Goal: Transaction & Acquisition: Purchase product/service

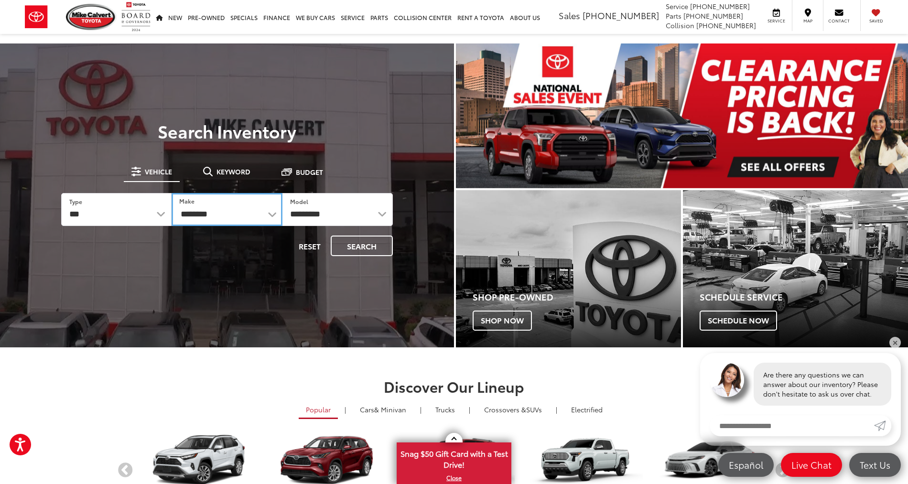
select select "******"
click at [376, 238] on button "Search" at bounding box center [362, 246] width 62 height 21
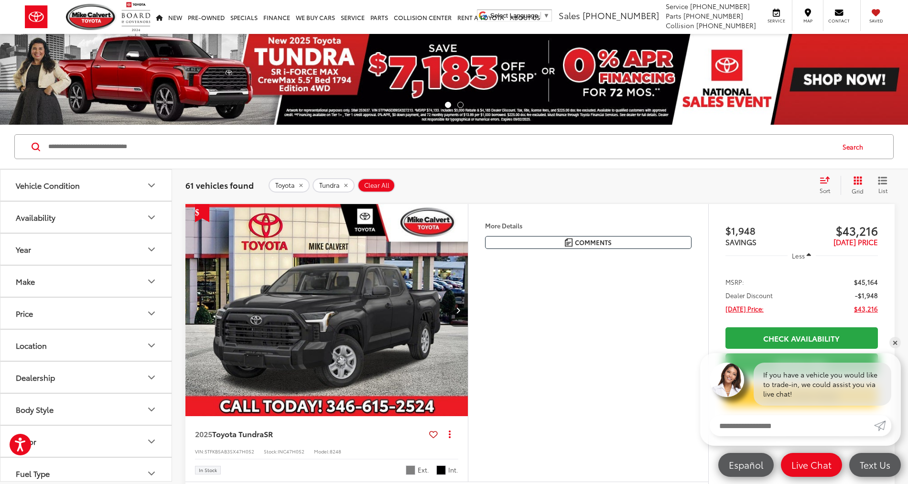
click at [455, 118] on img at bounding box center [454, 79] width 908 height 91
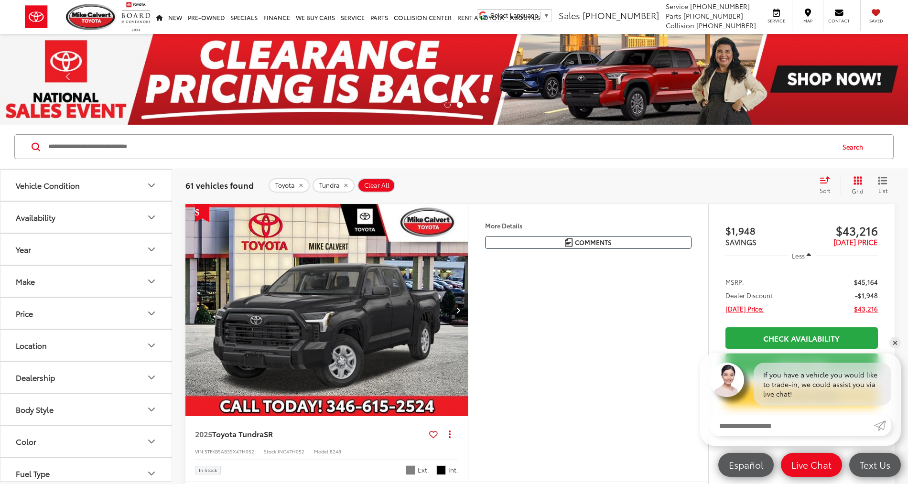
click at [157, 248] on icon "Year" at bounding box center [151, 249] width 11 height 11
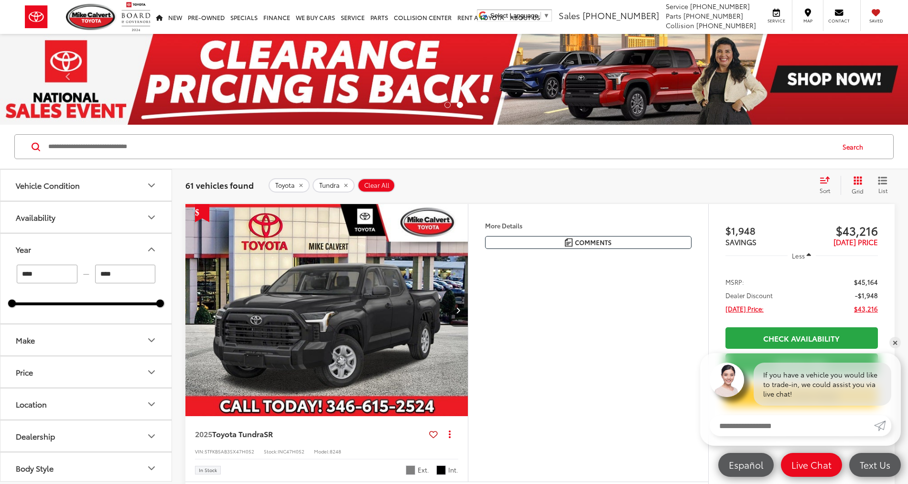
click at [69, 279] on input "****" at bounding box center [47, 274] width 61 height 19
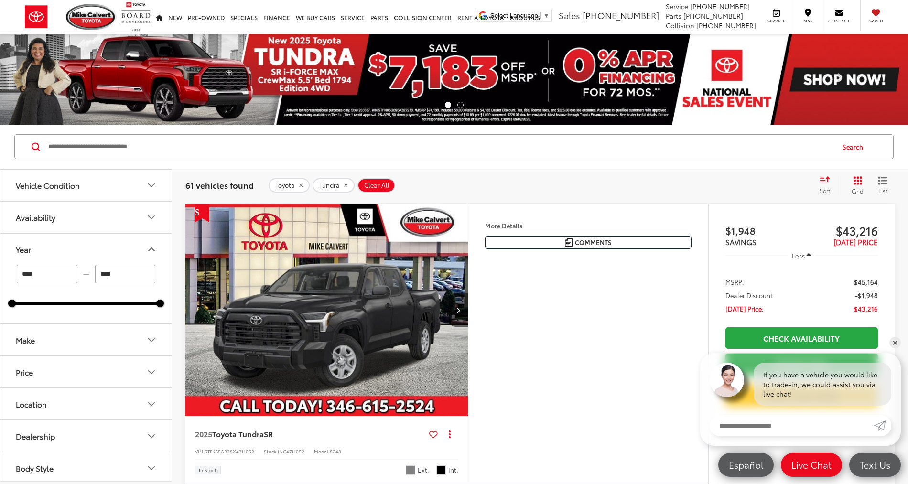
type input "****"
click at [153, 345] on icon "Make" at bounding box center [151, 340] width 11 height 11
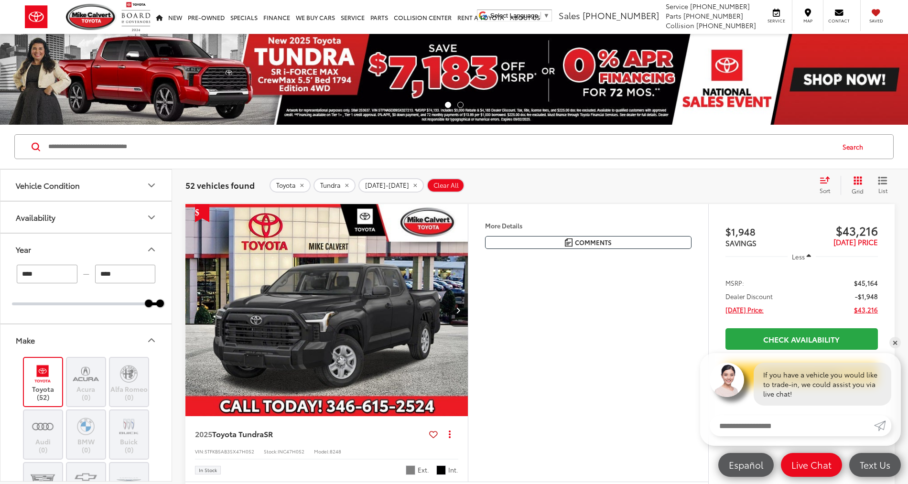
click at [146, 340] on icon "Make" at bounding box center [151, 340] width 11 height 11
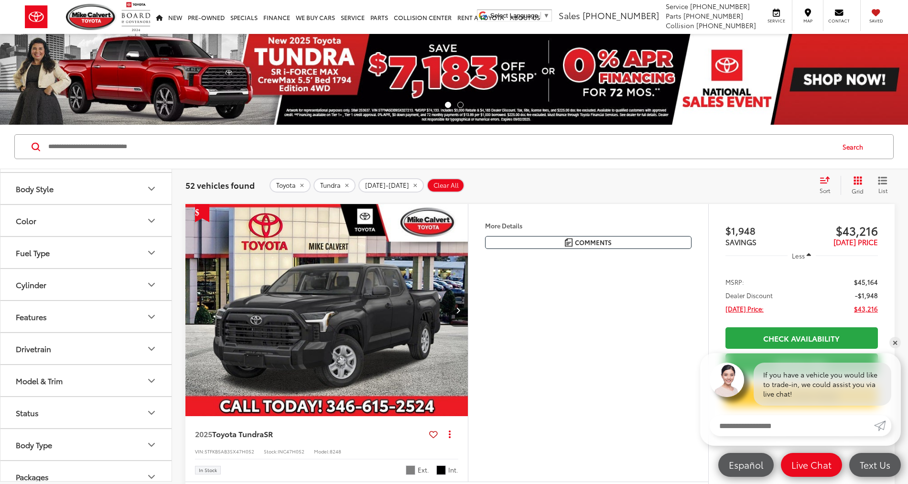
scroll to position [282, 0]
click at [152, 376] on icon "Model & Trim" at bounding box center [151, 378] width 11 height 11
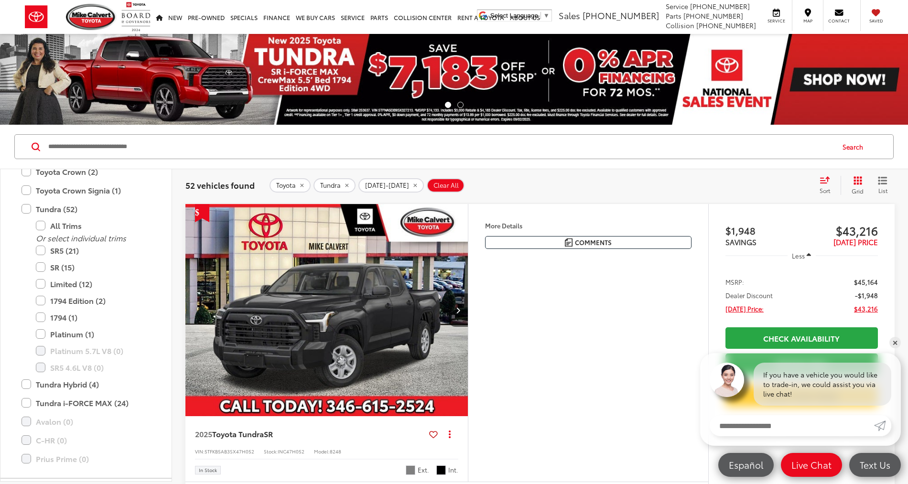
scroll to position [1041, 0]
click at [26, 406] on label "Tundra i-FORCE MAX (24)" at bounding box center [86, 404] width 129 height 17
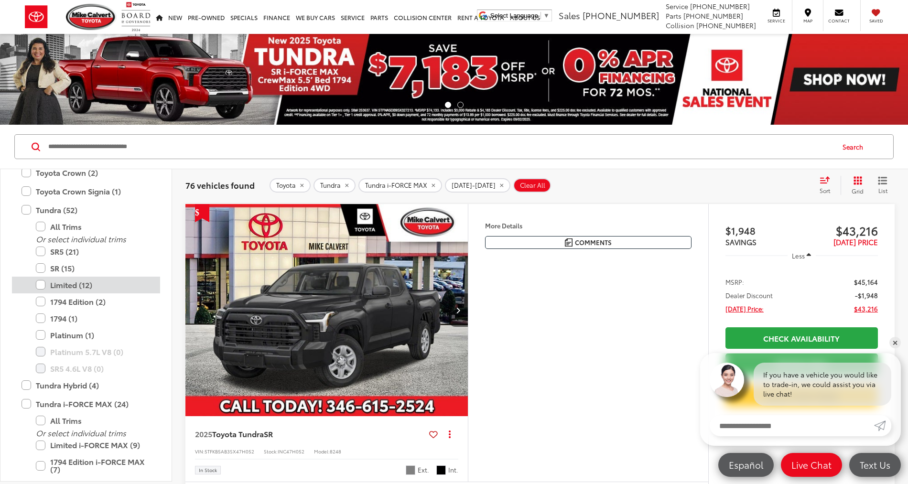
click at [40, 283] on label "Limited (12)" at bounding box center [93, 285] width 115 height 17
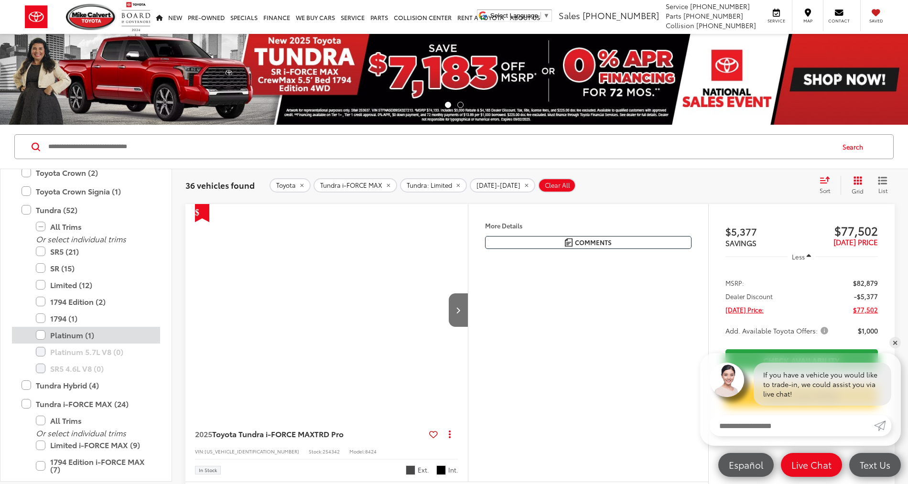
click at [41, 333] on label "Platinum (1)" at bounding box center [93, 335] width 115 height 17
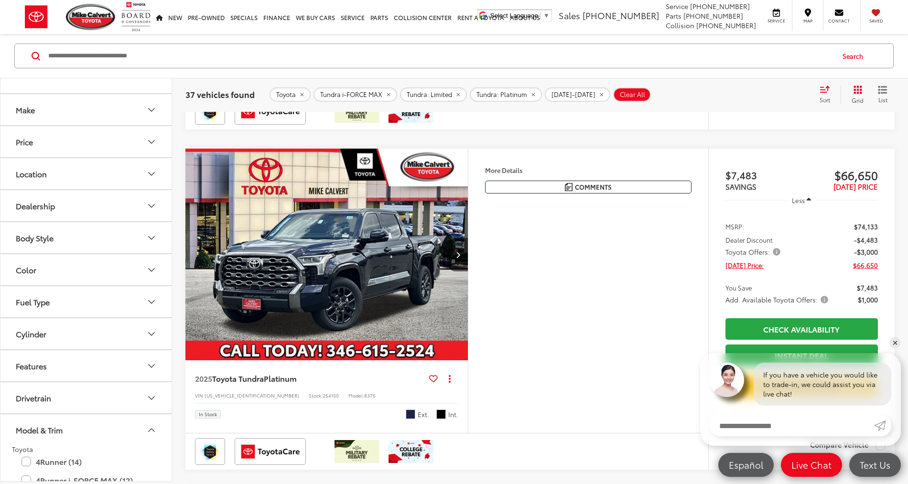
scroll to position [139, 0]
click at [153, 274] on icon "Color" at bounding box center [151, 270] width 11 height 11
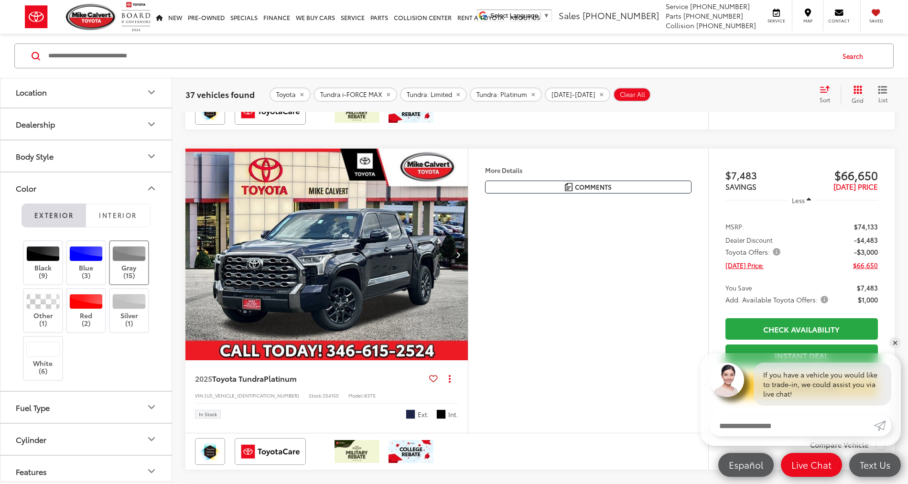
scroll to position [224, 0]
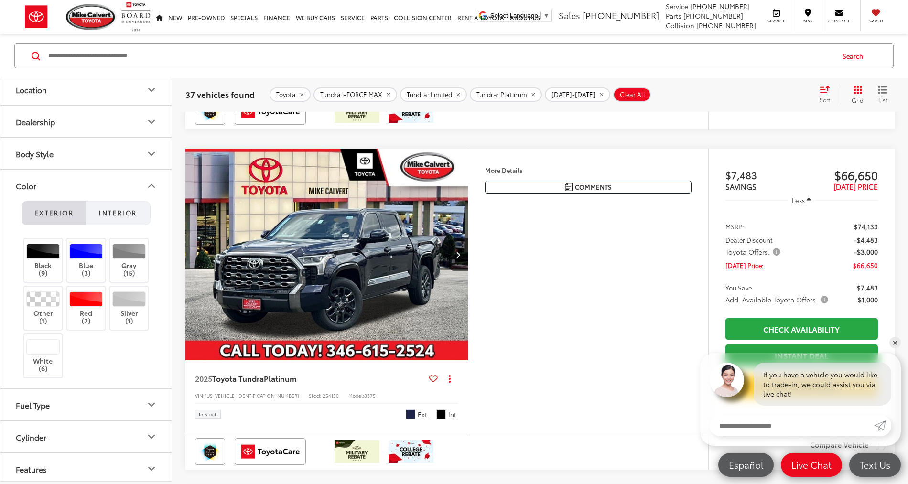
click at [117, 222] on button "Interior" at bounding box center [118, 213] width 65 height 24
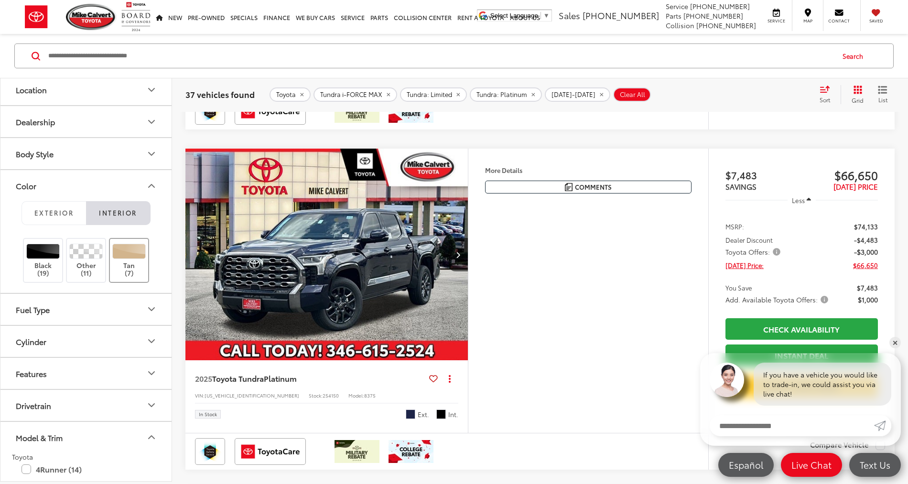
scroll to position [390, 1]
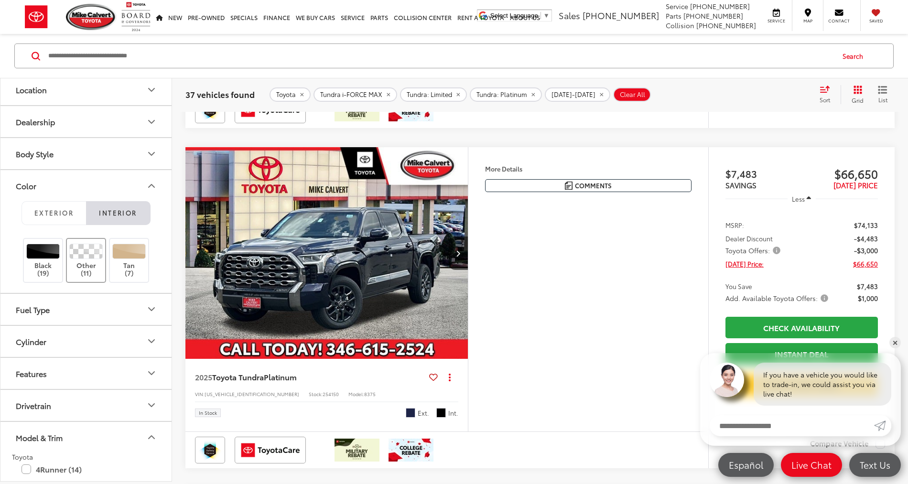
click at [89, 258] on div at bounding box center [86, 251] width 34 height 15
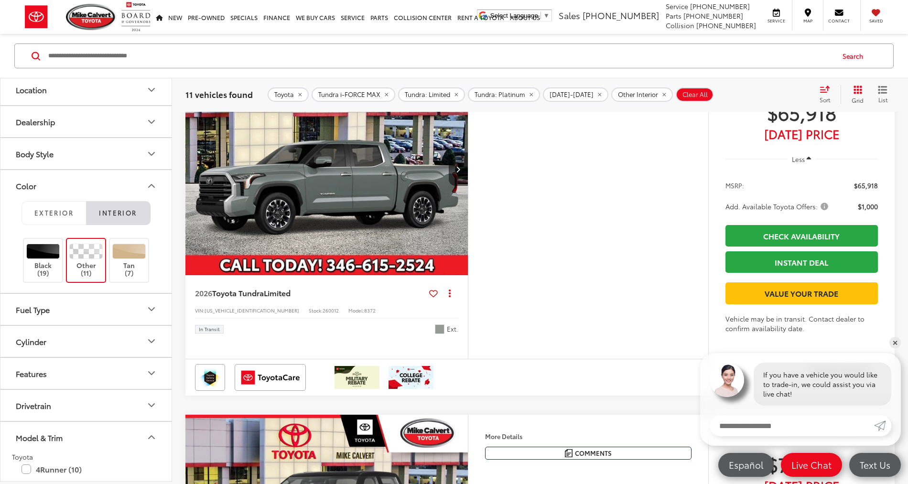
scroll to position [1812, 0]
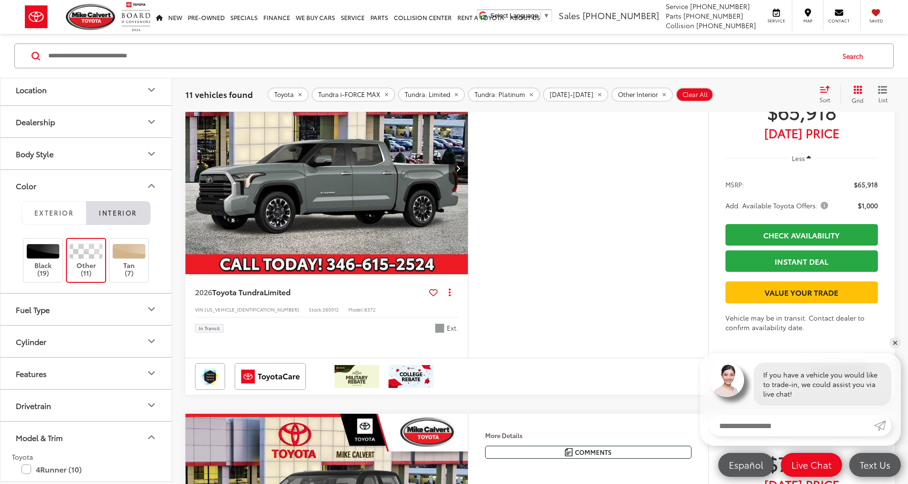
click at [345, 215] on img "2026 Toyota Tundra Limited 0" at bounding box center [327, 168] width 284 height 213
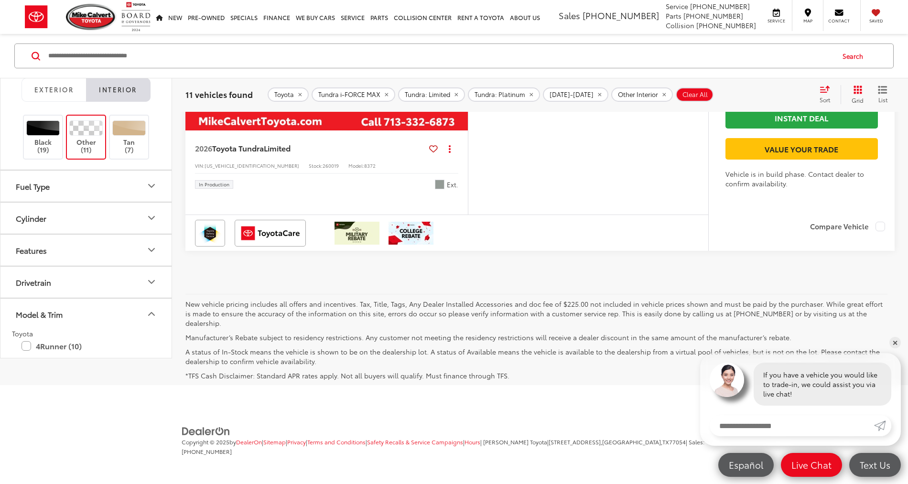
scroll to position [3800, 0]
click at [313, 131] on img "2026 Toyota Tundra Limited 0" at bounding box center [327, 24] width 284 height 213
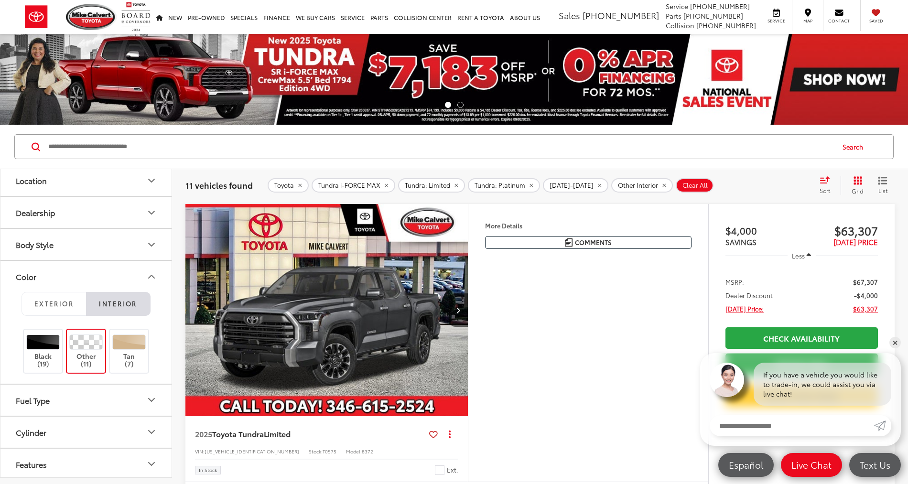
scroll to position [0, 0]
